Goal: Information Seeking & Learning: Learn about a topic

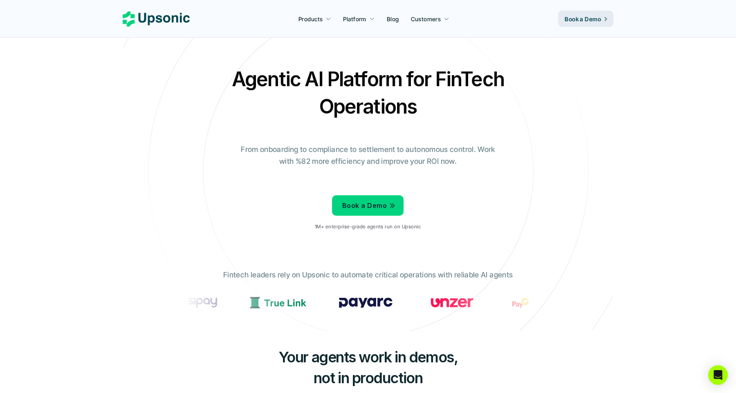
click at [244, 62] on icon at bounding box center [367, 171] width 549 height 549
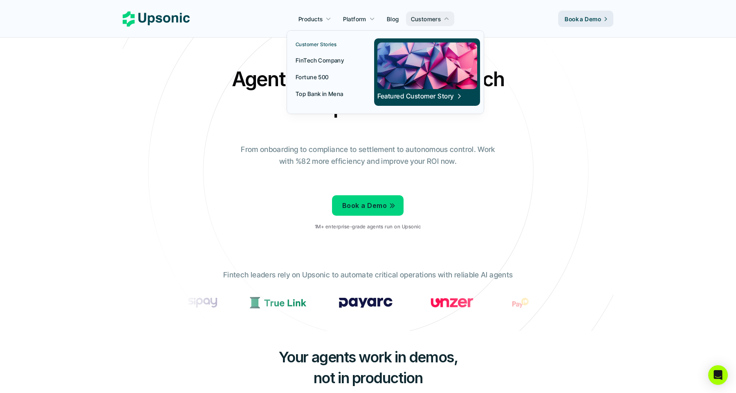
click at [326, 91] on p "Top Bank in Mena" at bounding box center [319, 93] width 48 height 9
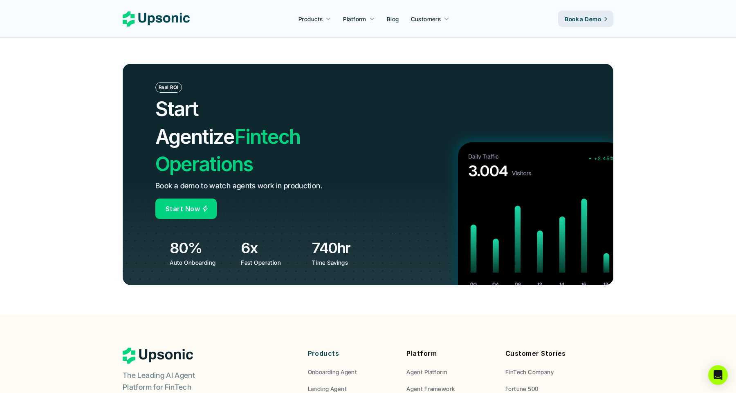
scroll to position [2848, 0]
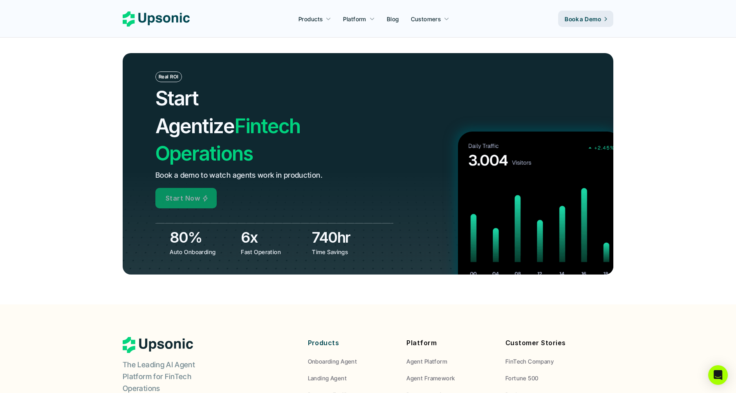
click at [210, 188] on link "Start Now" at bounding box center [185, 198] width 61 height 20
click at [196, 192] on p "Start Now" at bounding box center [183, 198] width 34 height 12
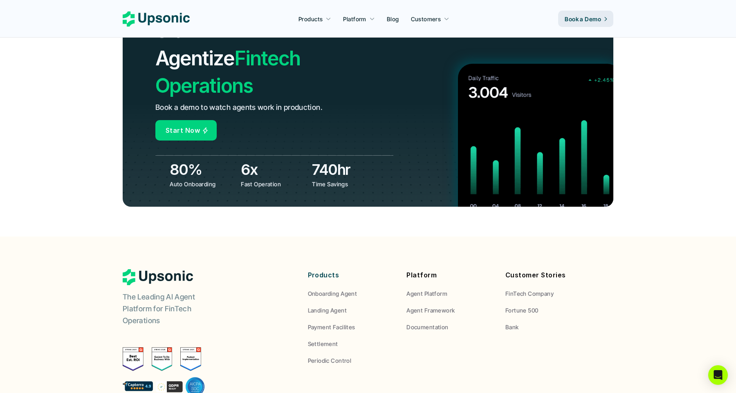
scroll to position [2973, 0]
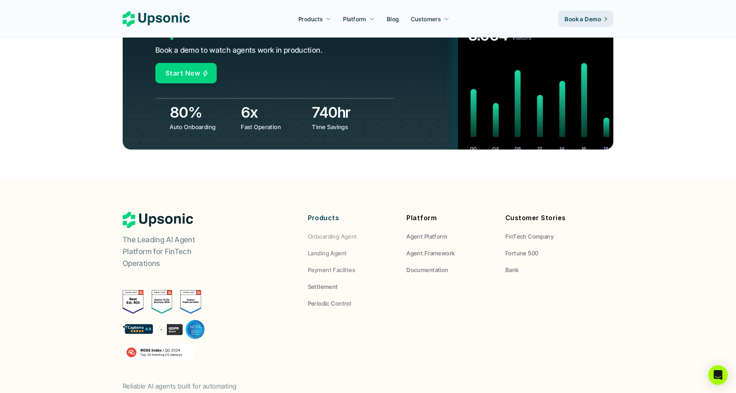
click at [335, 232] on p "Onboarding Agent" at bounding box center [332, 236] width 49 height 9
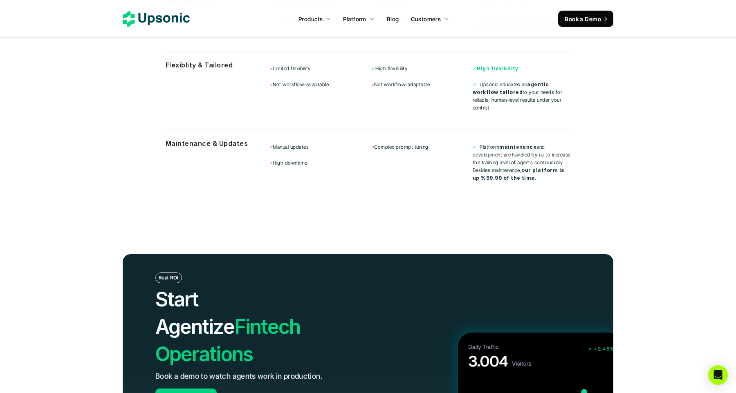
scroll to position [2681, 0]
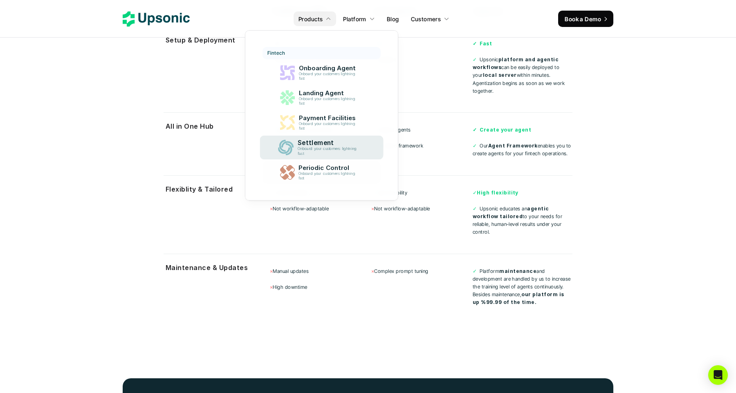
click at [368, 164] on link "Periodic Control Onboard your customers lightning fast" at bounding box center [321, 172] width 118 height 23
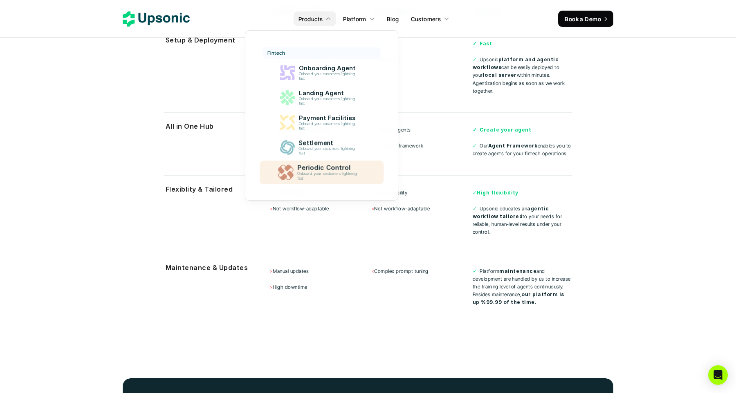
click at [368, 164] on link "Periodic Control Onboard your customers lightning fast" at bounding box center [322, 173] width 124 height 24
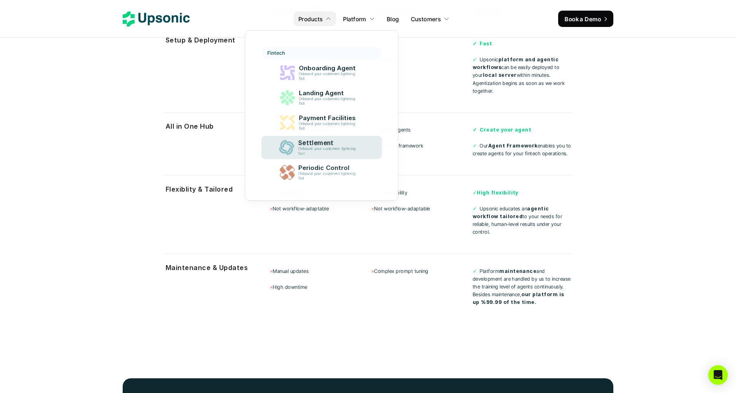
click at [368, 151] on link "Settlement Onboard your customers lightning fast" at bounding box center [321, 147] width 121 height 23
click at [367, 128] on link "Payment Facilities Onboard your customers lightning fast" at bounding box center [321, 122] width 119 height 23
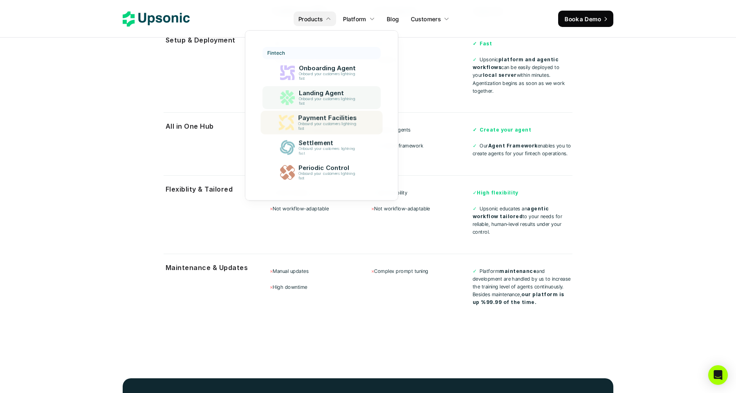
click at [355, 96] on p "Landing Agent" at bounding box center [328, 92] width 60 height 7
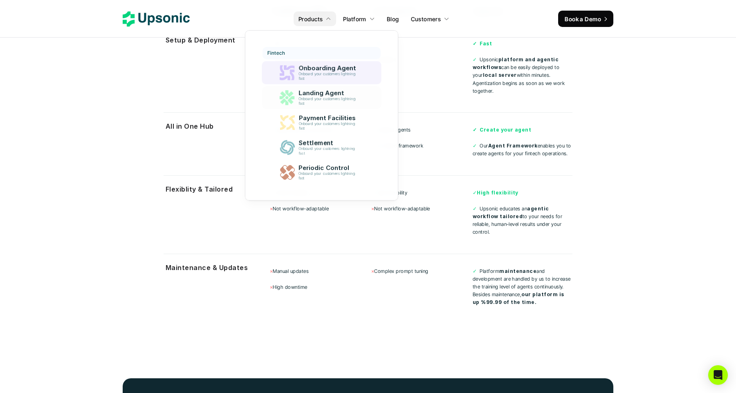
click at [353, 81] on p "Onboard your customers lightning fast" at bounding box center [328, 76] width 60 height 9
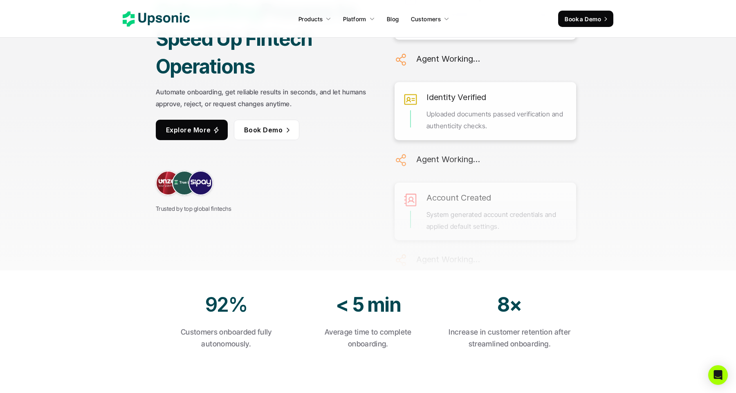
scroll to position [120, 0]
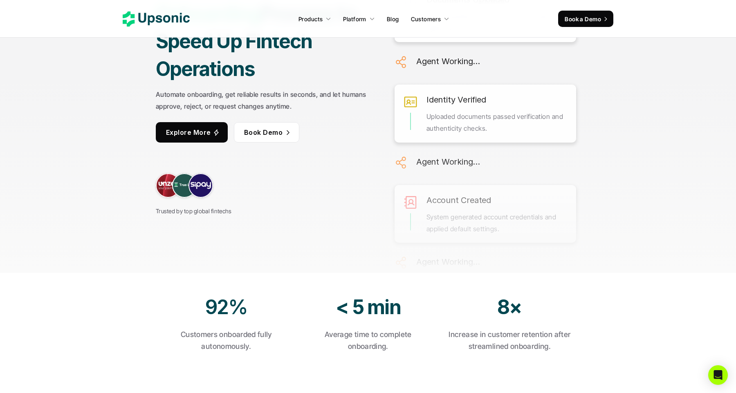
click at [101, 202] on div "For FinTech Agentize Onboarding Process to Speed Up Fintech Operations Automate…" at bounding box center [367, 76] width 613 height 393
click at [131, 223] on div "For FinTech Agentize Onboarding Process to Speed Up Fintech Operations Automate…" at bounding box center [367, 76] width 613 height 393
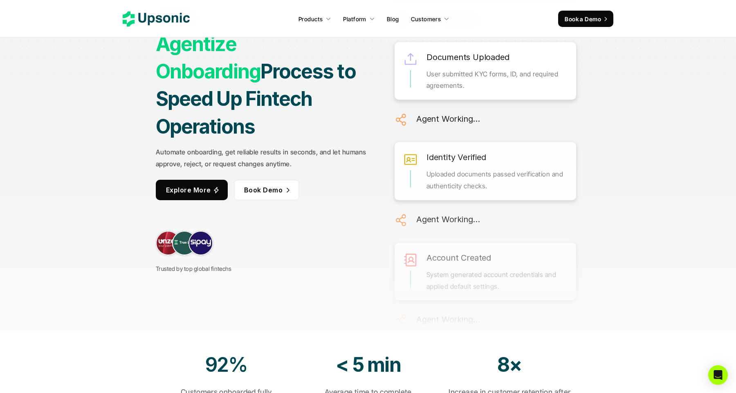
scroll to position [0, 0]
